Goal: Information Seeking & Learning: Learn about a topic

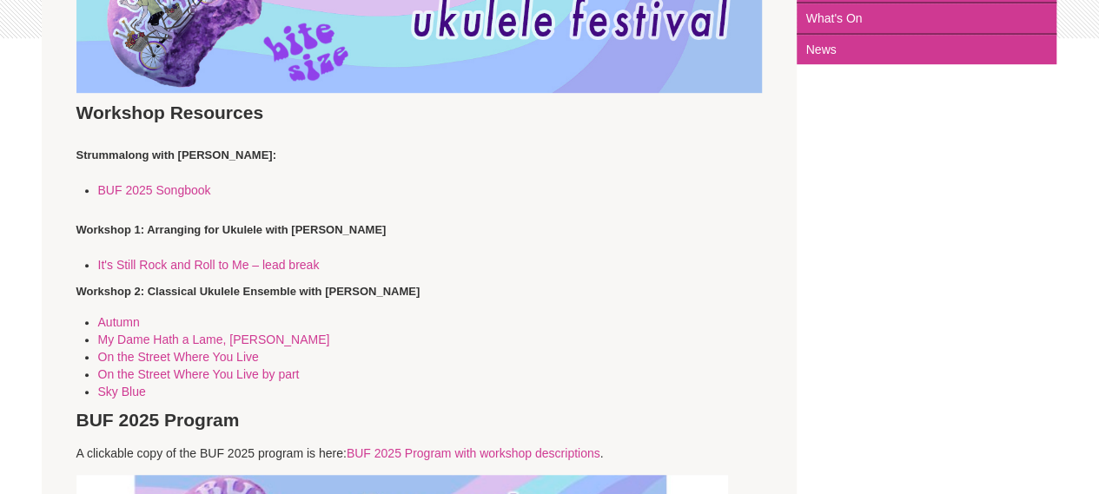
scroll to position [480, 0]
click at [176, 188] on link "BUF 2025 Songbook" at bounding box center [154, 189] width 113 height 14
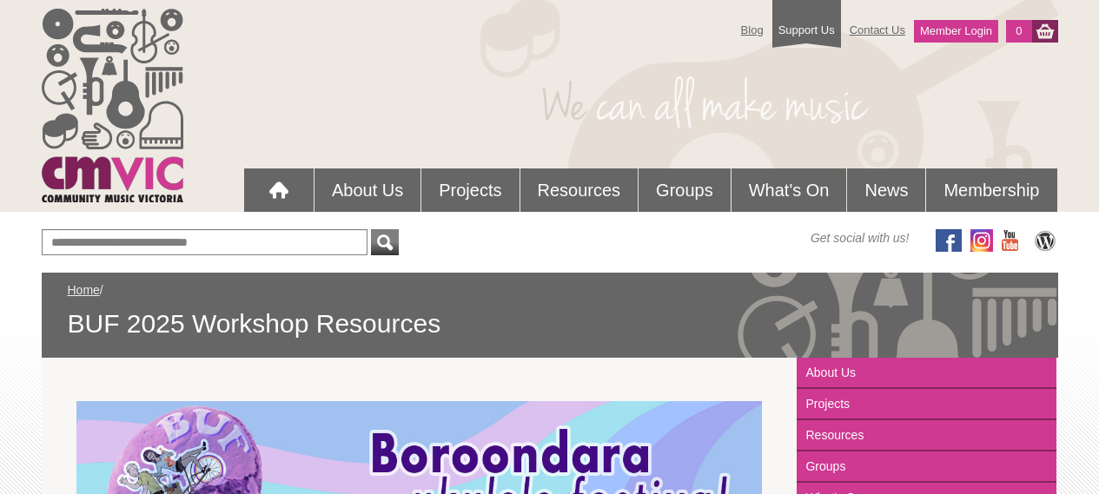
scroll to position [480, 0]
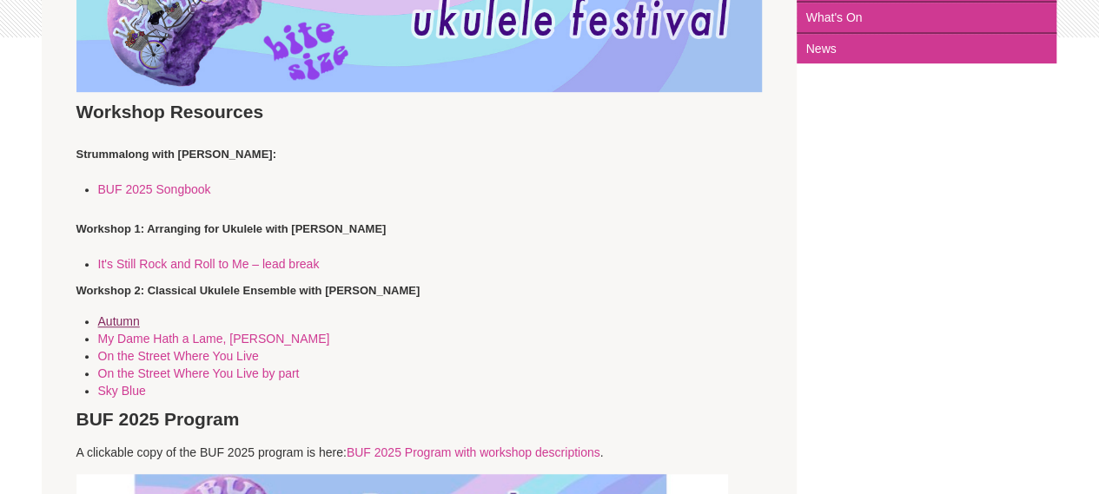
click at [130, 323] on link "Autumn" at bounding box center [119, 321] width 42 height 14
click at [155, 341] on link "My Dame Hath a Lame, [PERSON_NAME]" at bounding box center [214, 339] width 232 height 14
click at [175, 357] on link "On the Street Where You Live" at bounding box center [178, 356] width 161 height 14
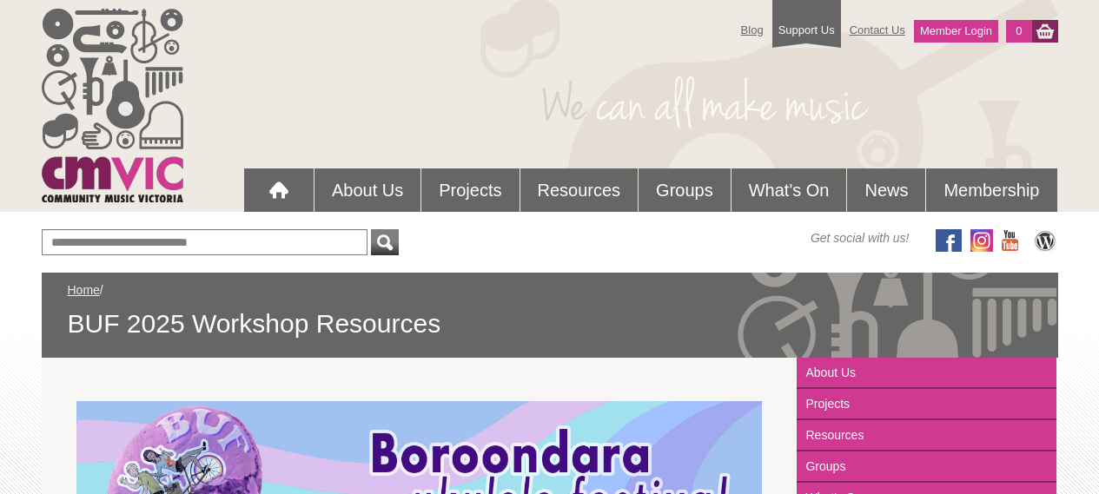
scroll to position [480, 0]
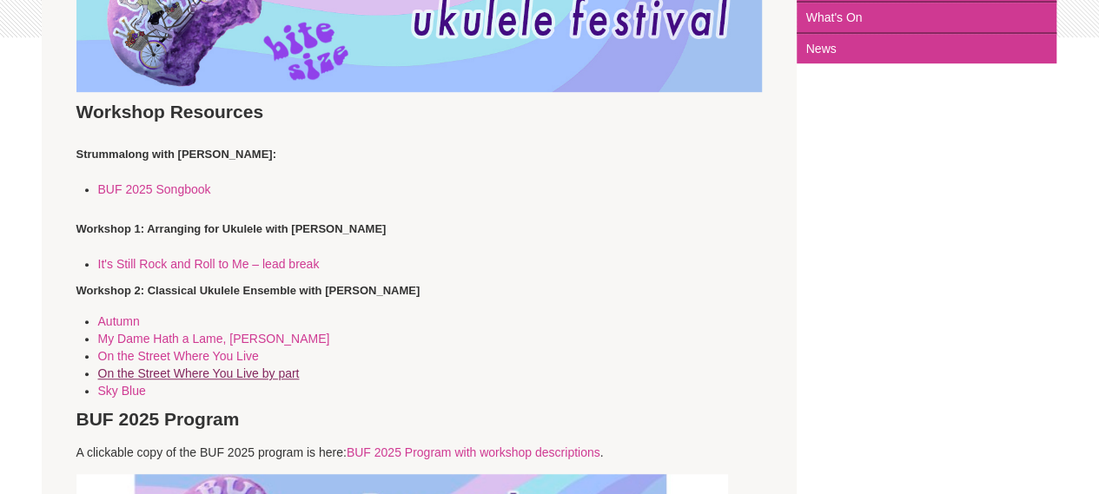
click at [208, 371] on link "On the Street Where You Live by part" at bounding box center [198, 373] width 201 height 14
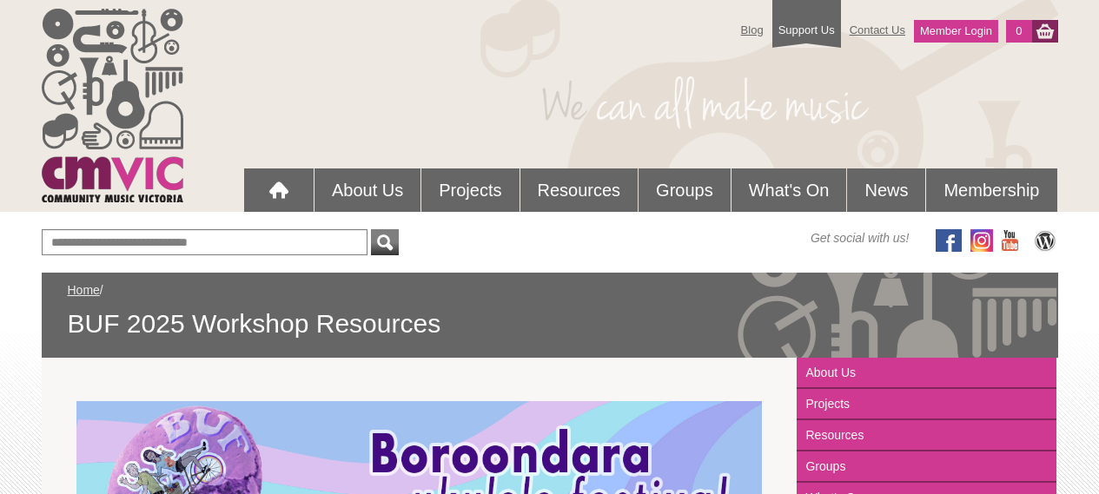
scroll to position [480, 0]
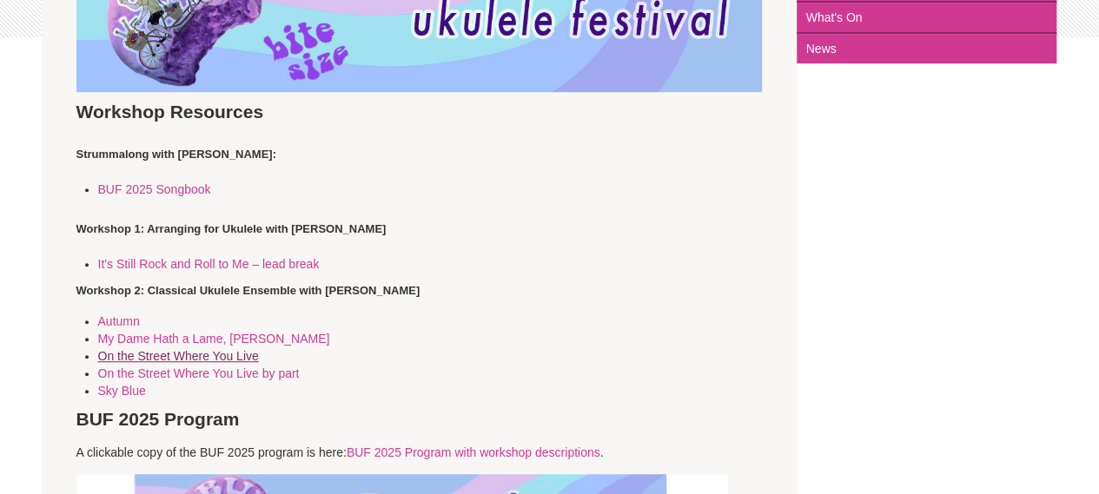
click at [193, 355] on link "On the Street Where You Live" at bounding box center [178, 356] width 161 height 14
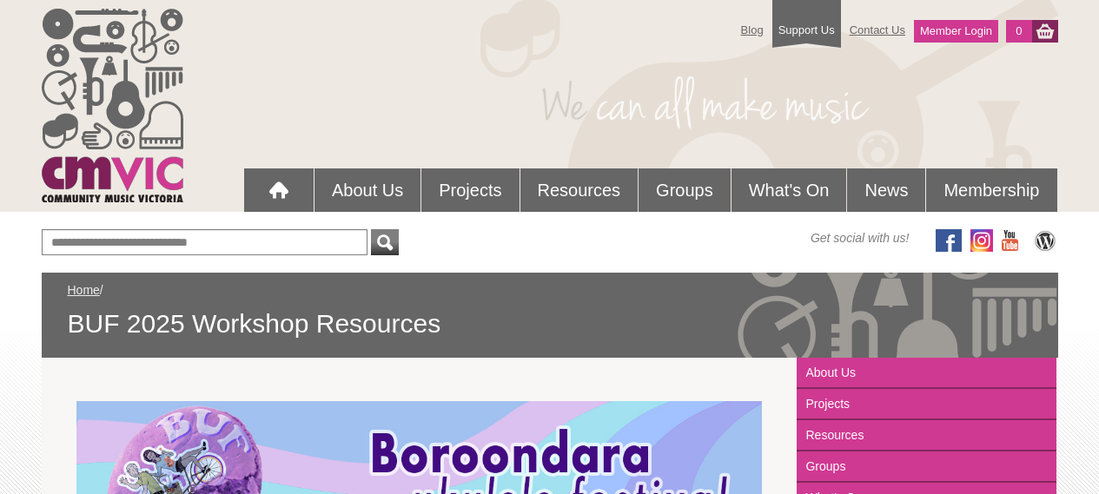
scroll to position [480, 0]
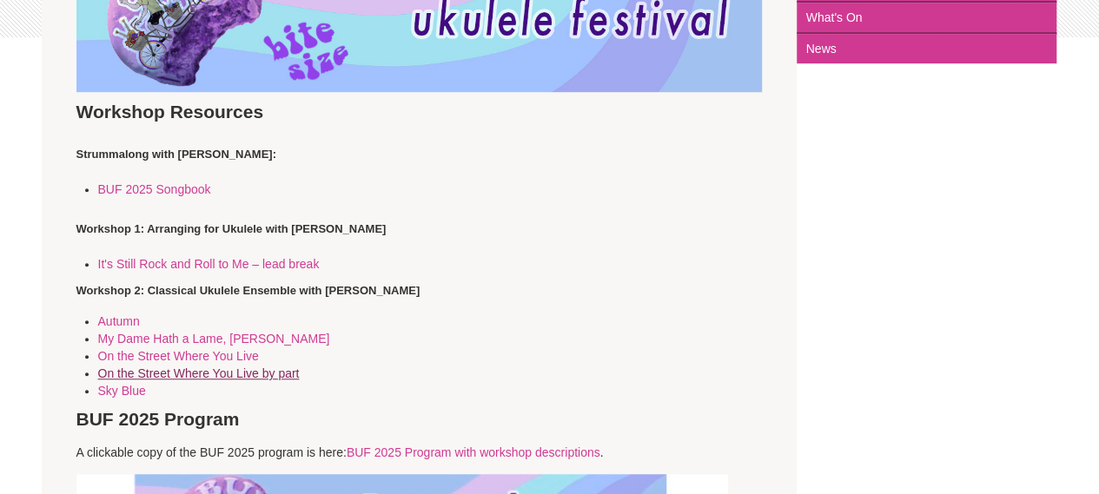
click at [245, 373] on link "On the Street Where You Live by part" at bounding box center [198, 373] width 201 height 14
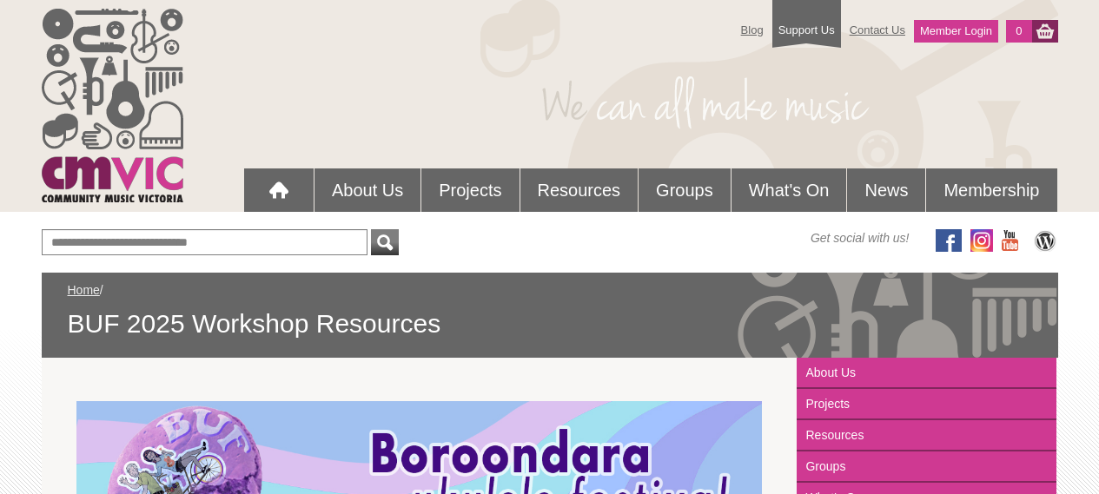
scroll to position [480, 0]
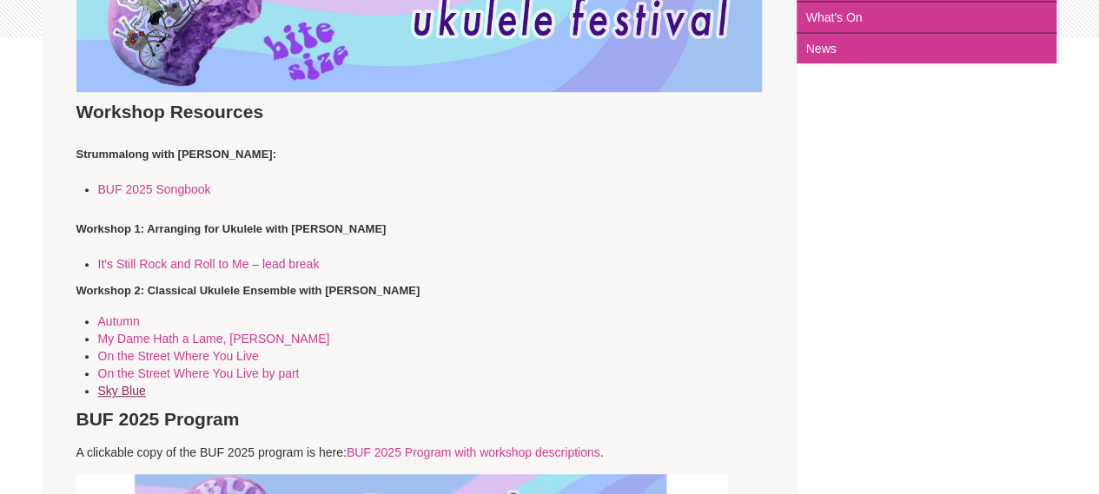
click at [114, 390] on link "Sky Blue" at bounding box center [122, 391] width 48 height 14
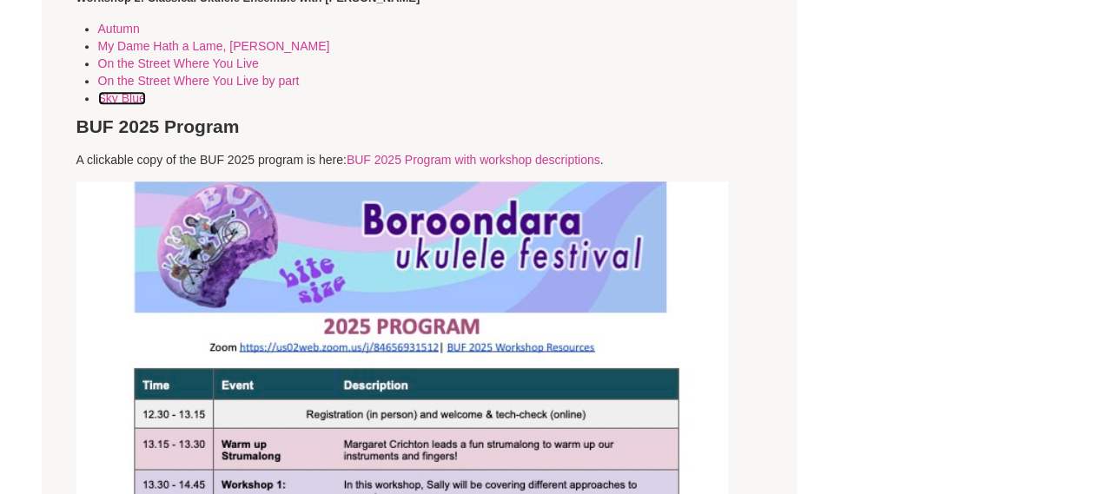
scroll to position [774, 0]
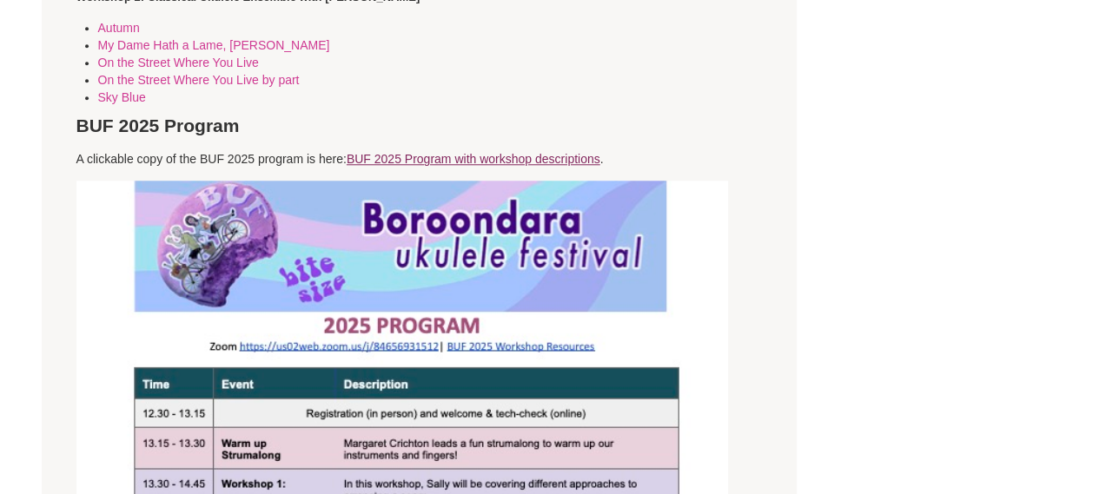
click at [445, 157] on link "BUF 2025 Program with workshop descriptions" at bounding box center [473, 159] width 254 height 14
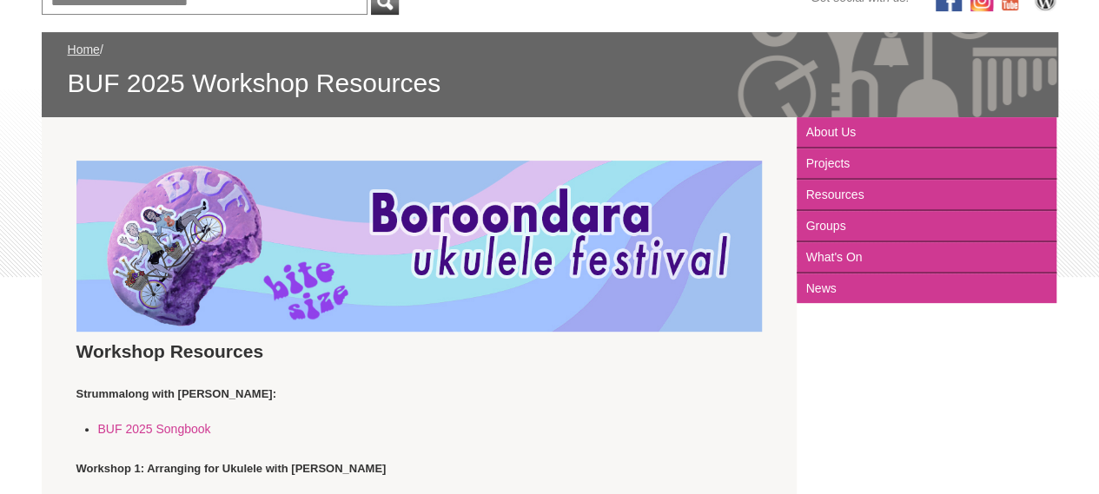
scroll to position [240, 0]
